Goal: Transaction & Acquisition: Book appointment/travel/reservation

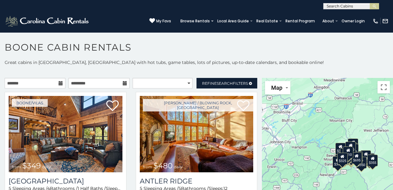
drag, startPoint x: 0, startPoint y: 0, endPoint x: 272, endPoint y: 43, distance: 275.4
click at [272, 43] on h1 "Boone Cabin Rentals" at bounding box center [196, 51] width 393 height 18
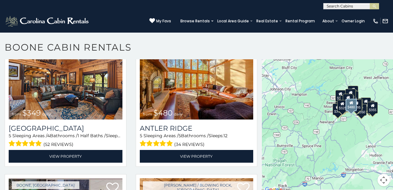
scroll to position [3, 0]
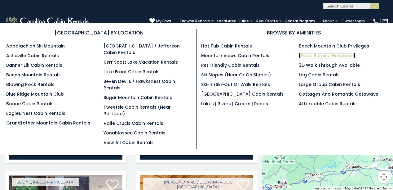
click at [309, 55] on link "Wood Burning Fireplaces" at bounding box center [327, 55] width 56 height 6
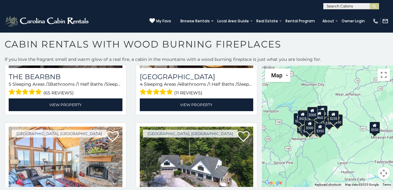
scroll to position [396, 0]
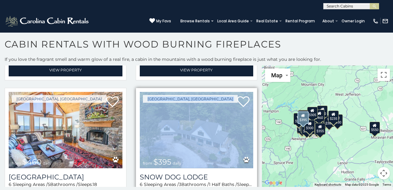
drag, startPoint x: 252, startPoint y: 94, endPoint x: 250, endPoint y: 100, distance: 6.5
click at [250, 100] on div "Beech Mountain, NC from $395 daily Snow Dog Lodge 6 Sleeping Areas / 3 Bathroom…" at bounding box center [197, 152] width 122 height 128
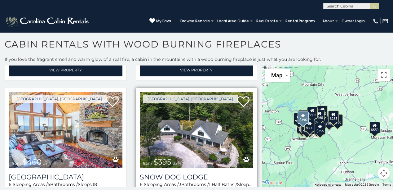
click at [252, 101] on div "Beech Mountain, NC from $395 daily Snow Dog Lodge 6 Sleeping Areas / 3 Bathroom…" at bounding box center [197, 152] width 122 height 128
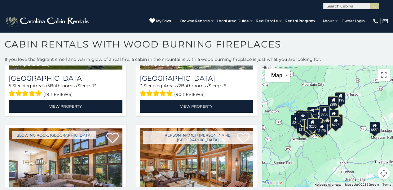
scroll to position [3078, 0]
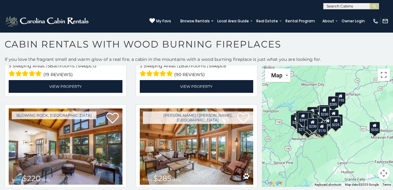
click at [262, 187] on div "**********" at bounding box center [196, 123] width 393 height 134
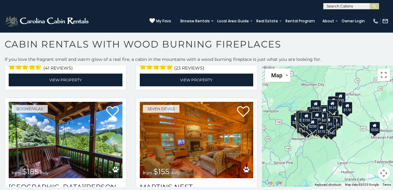
scroll to position [4583, 0]
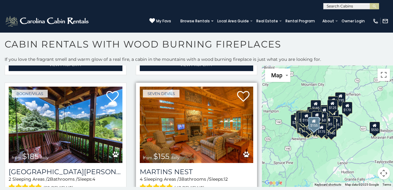
click at [189, 123] on img at bounding box center [197, 125] width 114 height 76
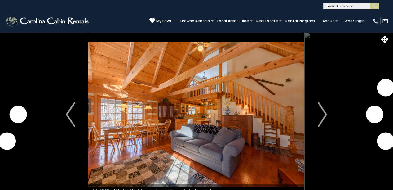
click at [324, 114] on img "Next" at bounding box center [322, 114] width 9 height 25
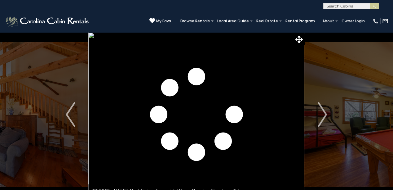
click at [324, 114] on img "Next" at bounding box center [322, 114] width 9 height 25
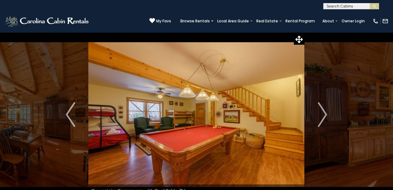
click at [324, 114] on img "Next" at bounding box center [322, 114] width 9 height 25
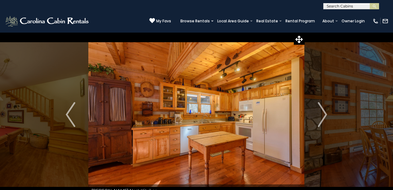
click at [324, 114] on img "Next" at bounding box center [322, 114] width 9 height 25
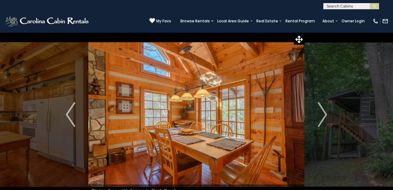
click at [324, 114] on img "Next" at bounding box center [322, 114] width 9 height 25
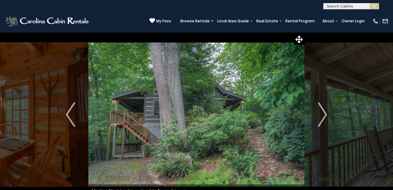
click at [324, 114] on img "Next" at bounding box center [322, 114] width 9 height 25
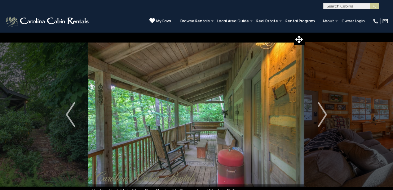
click at [324, 114] on img "Next" at bounding box center [322, 114] width 9 height 25
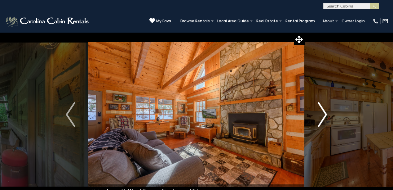
click at [324, 114] on img "Next" at bounding box center [322, 114] width 9 height 25
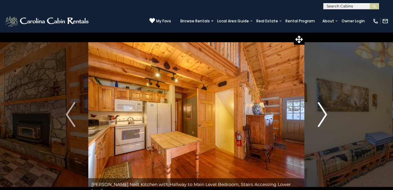
click at [324, 114] on img "Next" at bounding box center [322, 114] width 9 height 25
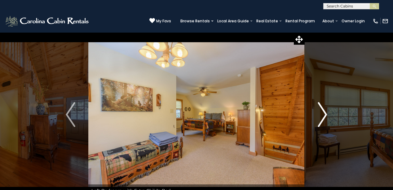
click at [324, 114] on img "Next" at bounding box center [322, 114] width 9 height 25
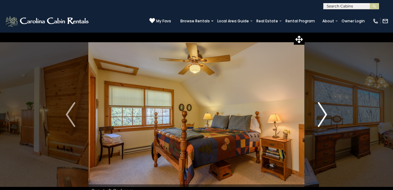
click at [324, 114] on img "Next" at bounding box center [322, 114] width 9 height 25
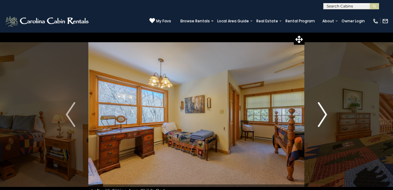
click at [324, 114] on img "Next" at bounding box center [322, 114] width 9 height 25
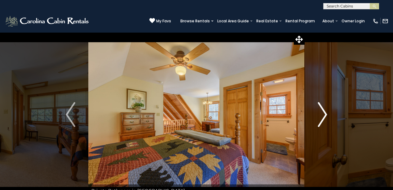
click at [324, 114] on img "Next" at bounding box center [322, 114] width 9 height 25
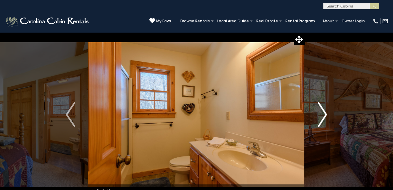
click at [324, 114] on img "Next" at bounding box center [322, 114] width 9 height 25
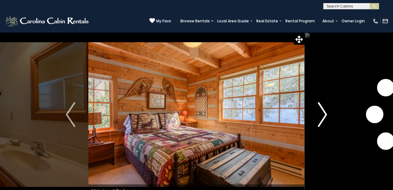
click at [324, 114] on img "Next" at bounding box center [322, 114] width 9 height 25
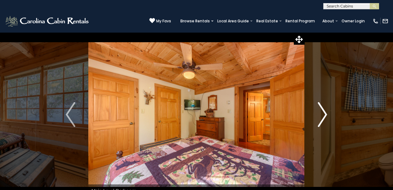
click at [324, 114] on img "Next" at bounding box center [322, 114] width 9 height 25
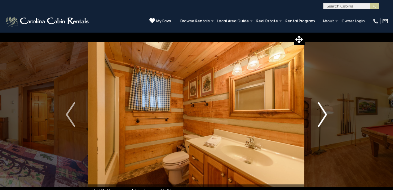
click at [324, 114] on img "Next" at bounding box center [322, 114] width 9 height 25
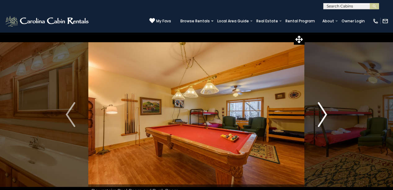
click at [324, 114] on img "Next" at bounding box center [322, 114] width 9 height 25
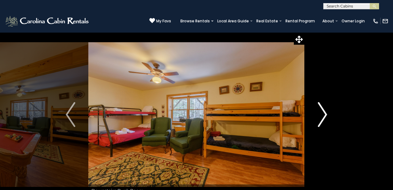
click at [324, 114] on img "Next" at bounding box center [322, 114] width 9 height 25
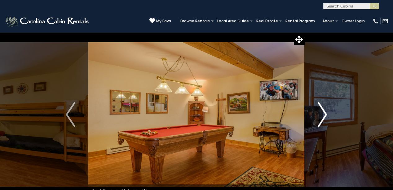
click at [324, 114] on img "Next" at bounding box center [322, 114] width 9 height 25
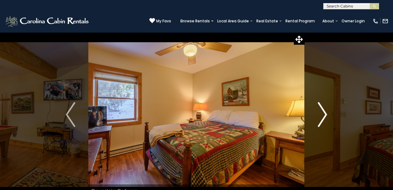
click at [324, 114] on img "Next" at bounding box center [322, 114] width 9 height 25
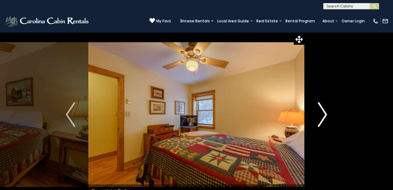
click at [324, 114] on img "Next" at bounding box center [322, 114] width 9 height 25
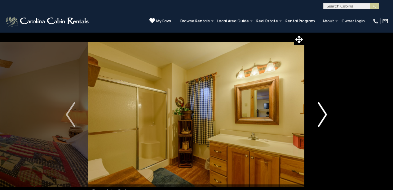
click at [324, 114] on img "Next" at bounding box center [322, 114] width 9 height 25
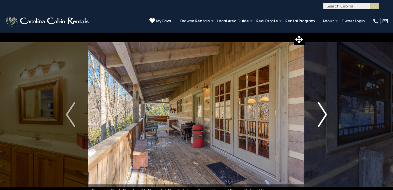
click at [324, 114] on img "Next" at bounding box center [322, 114] width 9 height 25
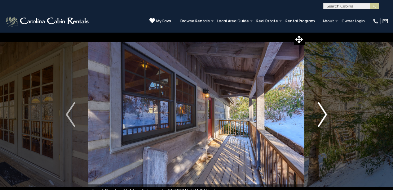
click at [324, 114] on img "Next" at bounding box center [322, 114] width 9 height 25
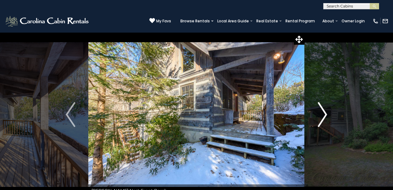
click at [324, 114] on img "Next" at bounding box center [322, 114] width 9 height 25
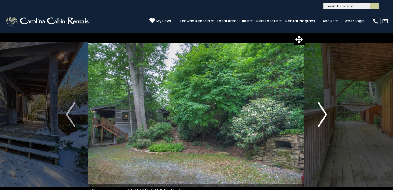
click at [324, 114] on img "Next" at bounding box center [322, 114] width 9 height 25
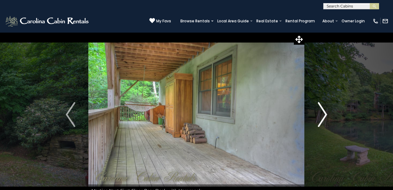
click at [324, 114] on img "Next" at bounding box center [322, 114] width 9 height 25
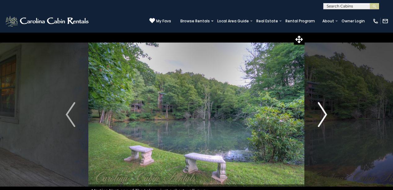
click at [324, 114] on img "Next" at bounding box center [322, 114] width 9 height 25
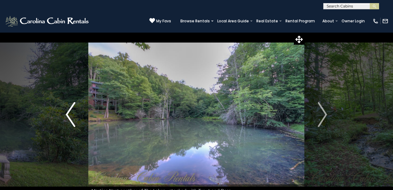
click at [69, 112] on img "Previous" at bounding box center [70, 114] width 9 height 25
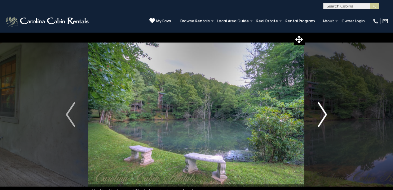
click at [322, 109] on img "Next" at bounding box center [322, 114] width 9 height 25
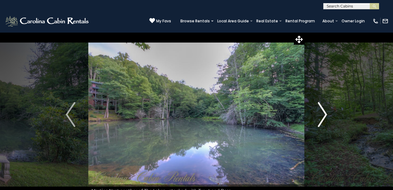
click at [322, 109] on img "Next" at bounding box center [322, 114] width 9 height 25
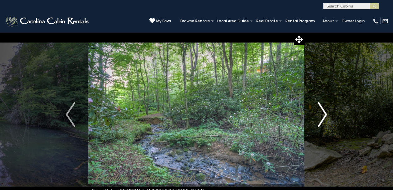
click at [322, 109] on img "Next" at bounding box center [322, 114] width 9 height 25
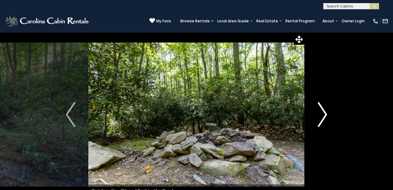
click at [322, 109] on img "Next" at bounding box center [322, 114] width 9 height 25
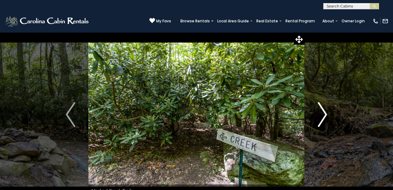
click at [322, 109] on img "Next" at bounding box center [322, 114] width 9 height 25
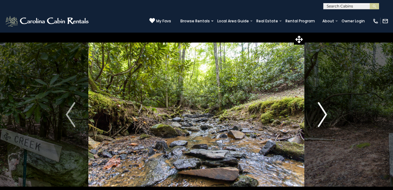
click at [322, 109] on img "Next" at bounding box center [322, 114] width 9 height 25
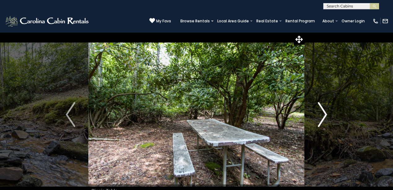
click at [322, 109] on img "Next" at bounding box center [322, 114] width 9 height 25
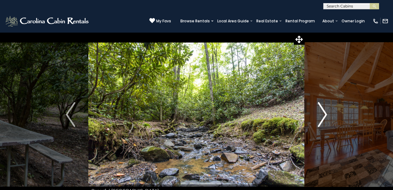
click at [322, 109] on img "Next" at bounding box center [322, 114] width 9 height 25
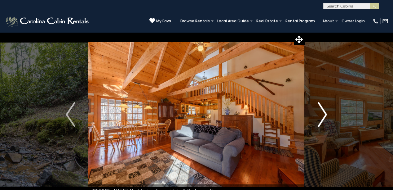
click at [322, 109] on img "Next" at bounding box center [322, 114] width 9 height 25
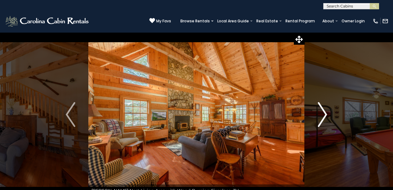
click at [323, 110] on img "Next" at bounding box center [322, 114] width 9 height 25
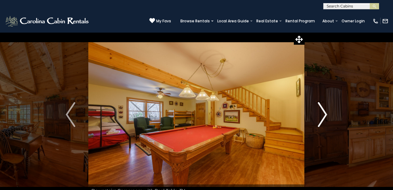
click at [323, 110] on img "Next" at bounding box center [322, 114] width 9 height 25
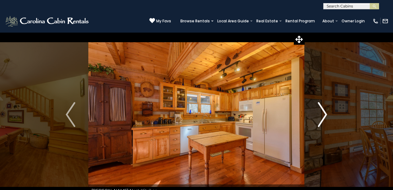
click at [323, 110] on img "Next" at bounding box center [322, 114] width 9 height 25
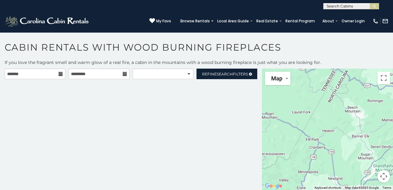
scroll to position [3, 0]
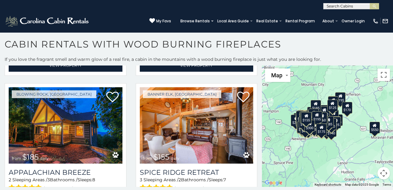
scroll to position [5264, 0]
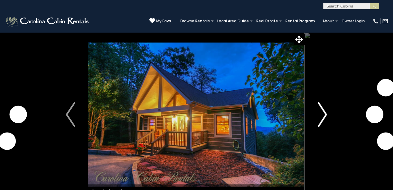
click at [323, 114] on img "Next" at bounding box center [322, 114] width 9 height 25
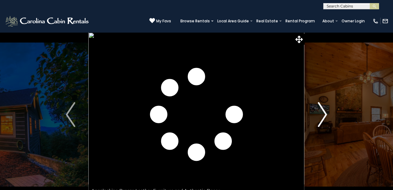
click at [323, 114] on img "Next" at bounding box center [322, 114] width 9 height 25
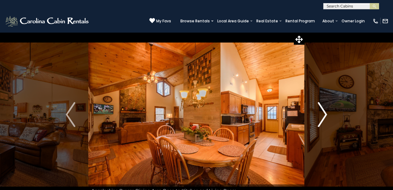
click at [323, 114] on img "Next" at bounding box center [322, 114] width 9 height 25
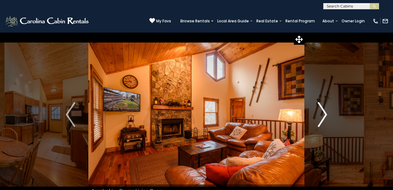
click at [323, 114] on img "Next" at bounding box center [322, 114] width 9 height 25
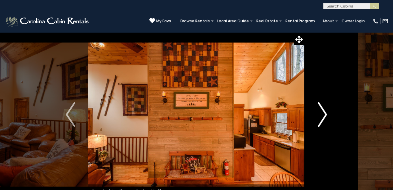
click at [323, 114] on img "Next" at bounding box center [322, 114] width 9 height 25
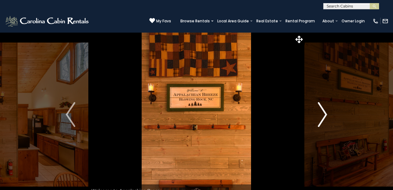
click at [323, 114] on img "Next" at bounding box center [322, 114] width 9 height 25
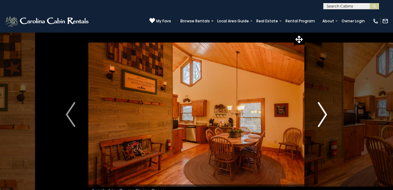
click at [323, 114] on img "Next" at bounding box center [322, 114] width 9 height 25
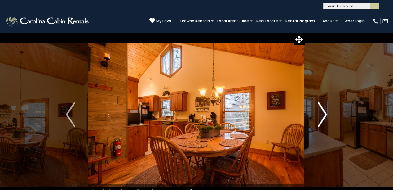
click at [323, 114] on img "Next" at bounding box center [322, 114] width 9 height 25
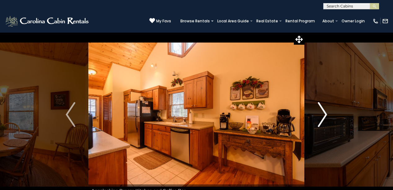
click at [323, 114] on img "Next" at bounding box center [322, 114] width 9 height 25
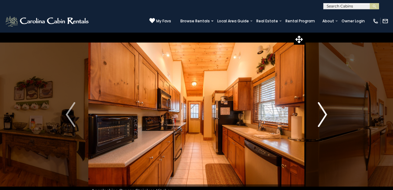
click at [323, 114] on img "Next" at bounding box center [322, 114] width 9 height 25
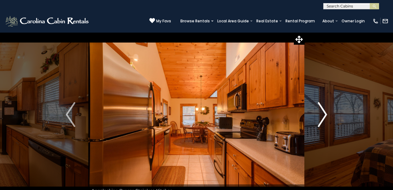
click at [323, 114] on img "Next" at bounding box center [322, 114] width 9 height 25
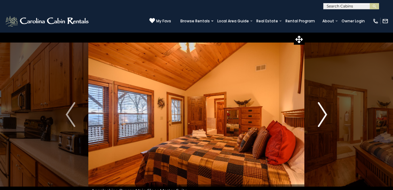
click at [323, 114] on img "Next" at bounding box center [322, 114] width 9 height 25
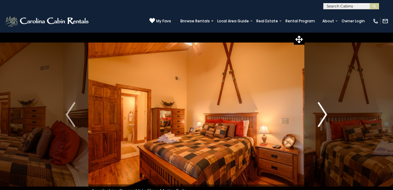
click at [323, 114] on img "Next" at bounding box center [322, 114] width 9 height 25
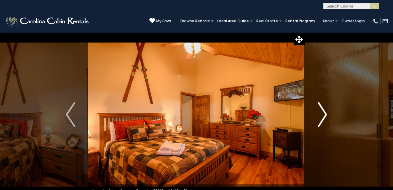
click at [323, 114] on img "Next" at bounding box center [322, 114] width 9 height 25
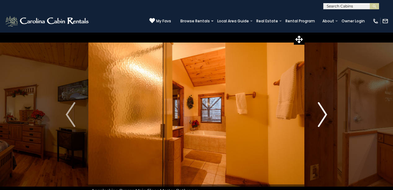
click at [323, 114] on img "Next" at bounding box center [322, 114] width 9 height 25
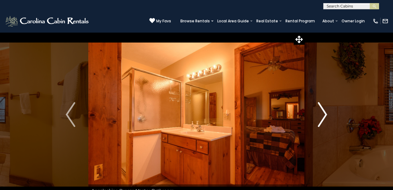
click at [323, 114] on img "Next" at bounding box center [322, 114] width 9 height 25
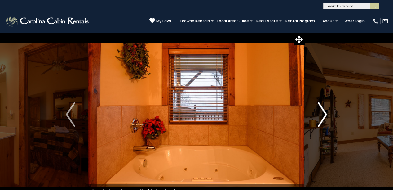
click at [323, 114] on img "Next" at bounding box center [322, 114] width 9 height 25
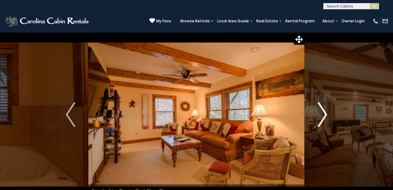
click at [323, 114] on img "Next" at bounding box center [322, 114] width 9 height 25
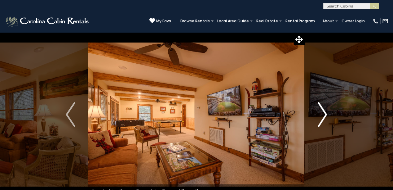
click at [323, 114] on img "Next" at bounding box center [322, 114] width 9 height 25
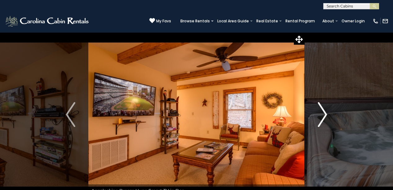
click at [323, 114] on img "Next" at bounding box center [322, 114] width 9 height 25
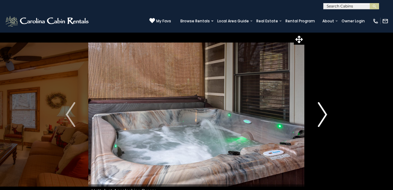
click at [323, 114] on img "Next" at bounding box center [322, 114] width 9 height 25
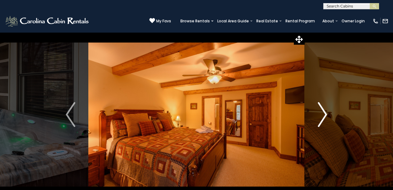
click at [323, 114] on img "Next" at bounding box center [322, 114] width 9 height 25
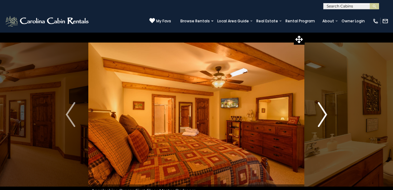
click at [323, 114] on img "Next" at bounding box center [322, 114] width 9 height 25
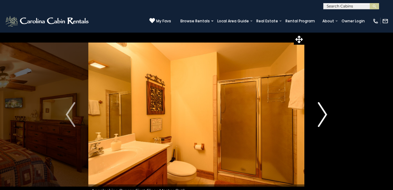
click at [323, 114] on img "Next" at bounding box center [322, 114] width 9 height 25
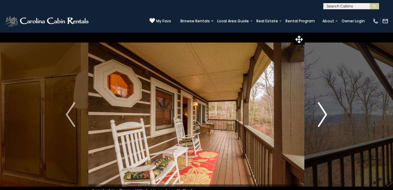
click at [323, 114] on img "Next" at bounding box center [322, 114] width 9 height 25
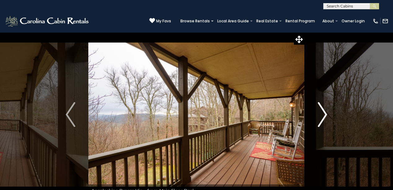
click at [323, 114] on img "Next" at bounding box center [322, 114] width 9 height 25
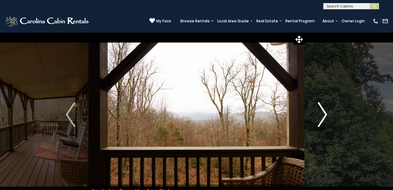
click at [323, 114] on img "Next" at bounding box center [322, 114] width 9 height 25
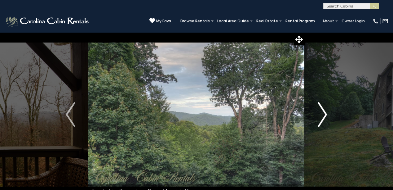
click at [323, 114] on img "Next" at bounding box center [322, 114] width 9 height 25
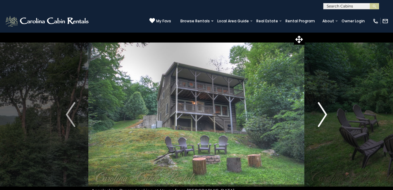
click at [323, 114] on img "Next" at bounding box center [322, 114] width 9 height 25
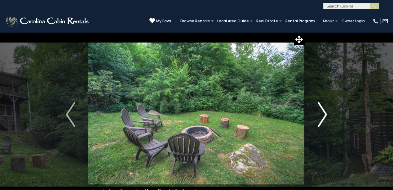
click at [323, 114] on img "Next" at bounding box center [322, 114] width 9 height 25
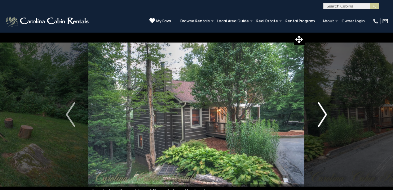
click at [323, 114] on img "Next" at bounding box center [322, 114] width 9 height 25
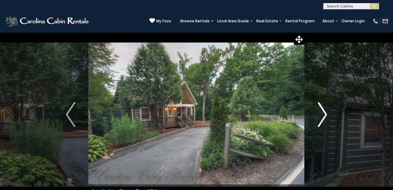
click at [323, 114] on img "Next" at bounding box center [322, 114] width 9 height 25
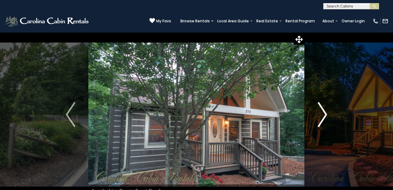
click at [323, 114] on img "Next" at bounding box center [322, 114] width 9 height 25
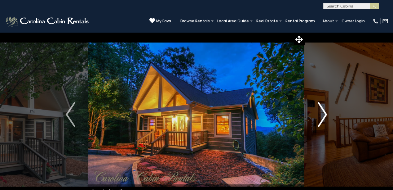
click at [323, 114] on img "Next" at bounding box center [322, 114] width 9 height 25
